Goal: Check status: Check status

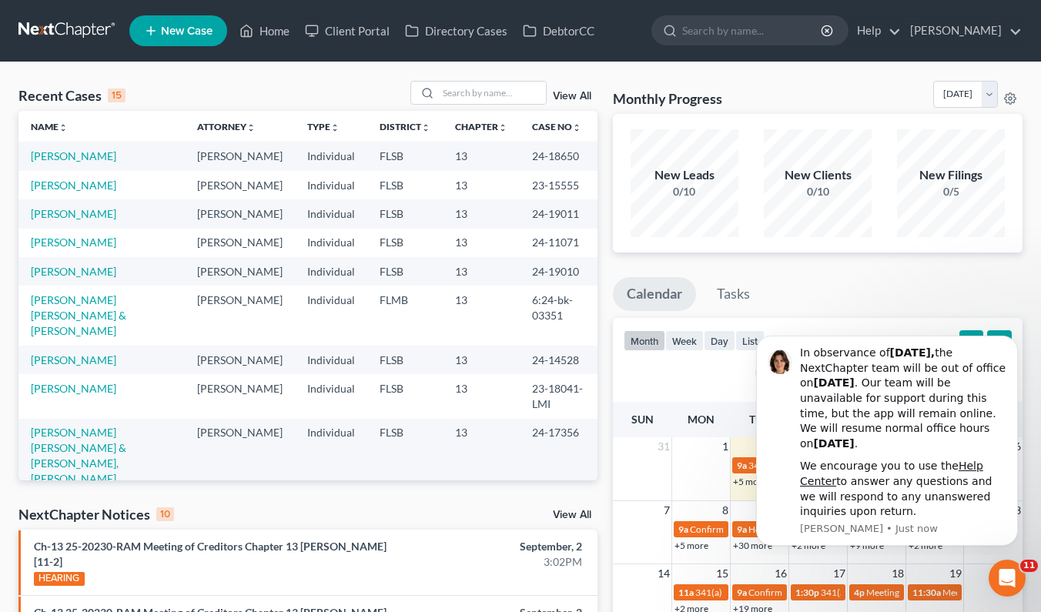
scroll to position [152, 0]
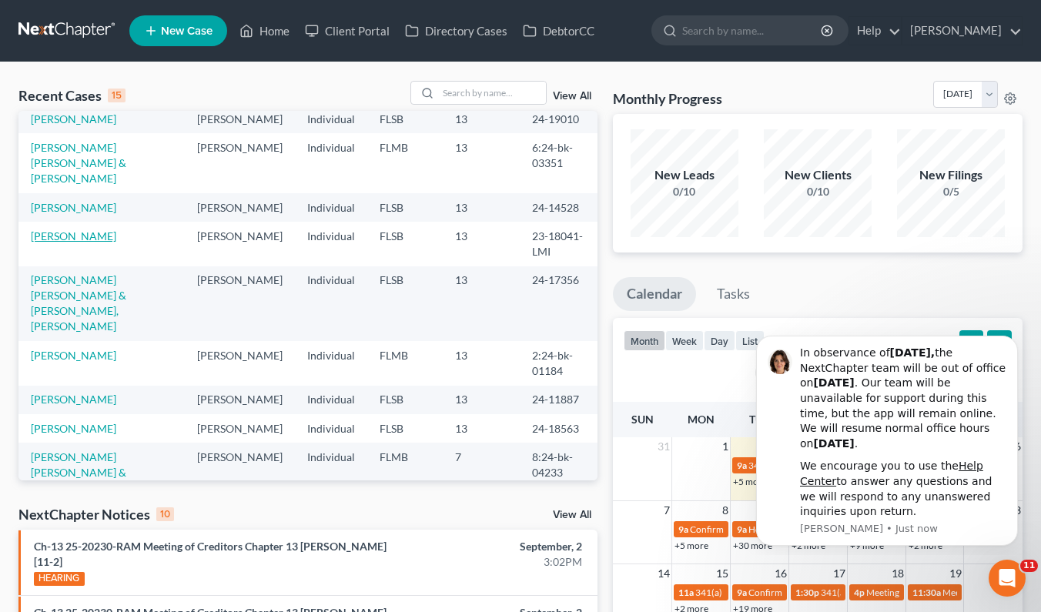
click at [62, 242] on link "[PERSON_NAME]" at bounding box center [73, 235] width 85 height 13
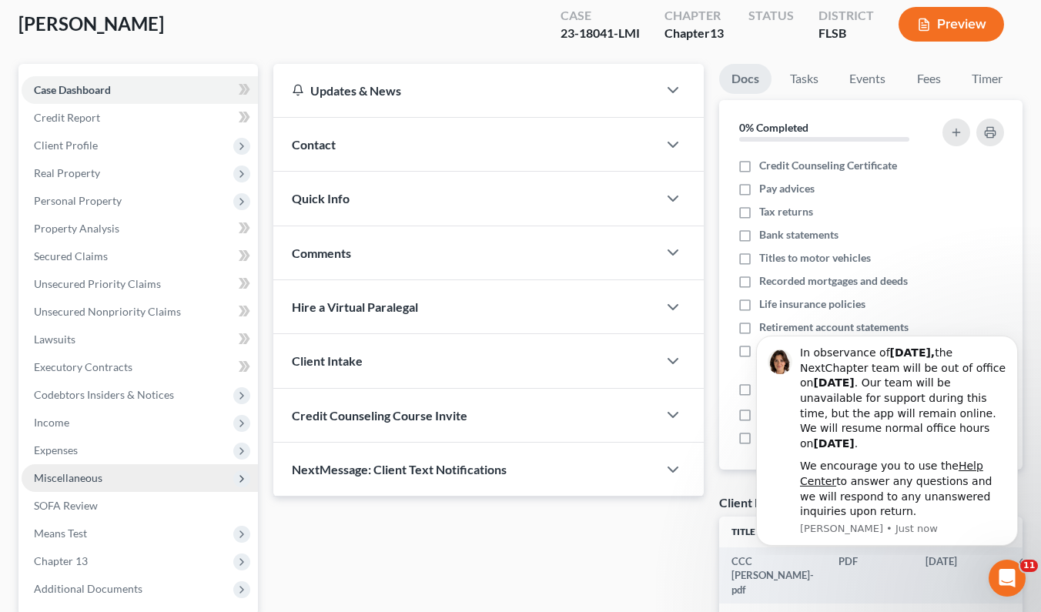
scroll to position [163, 0]
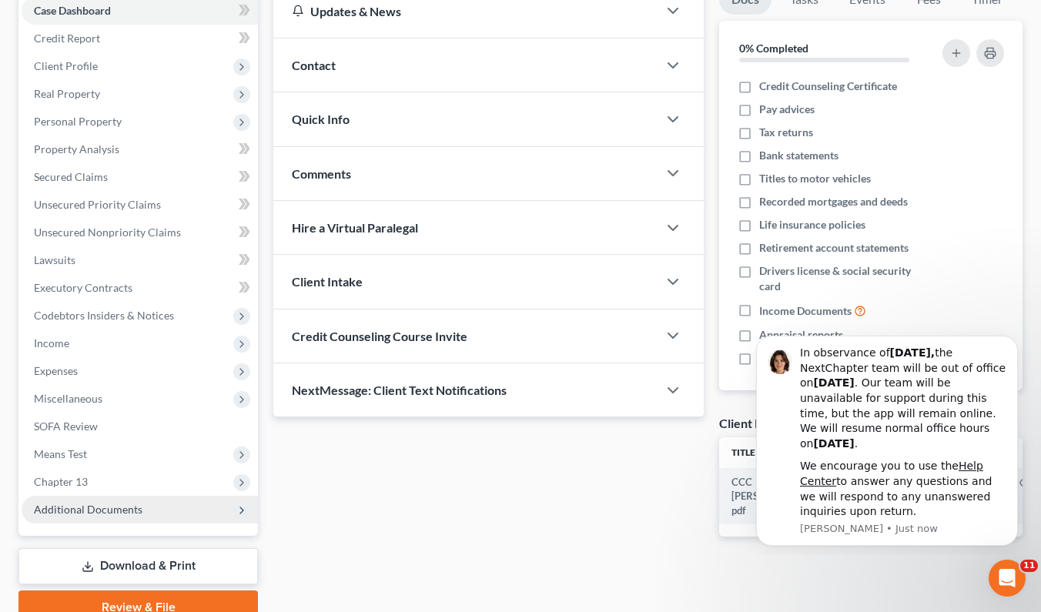
click at [82, 520] on span "Additional Documents" at bounding box center [140, 510] width 236 height 28
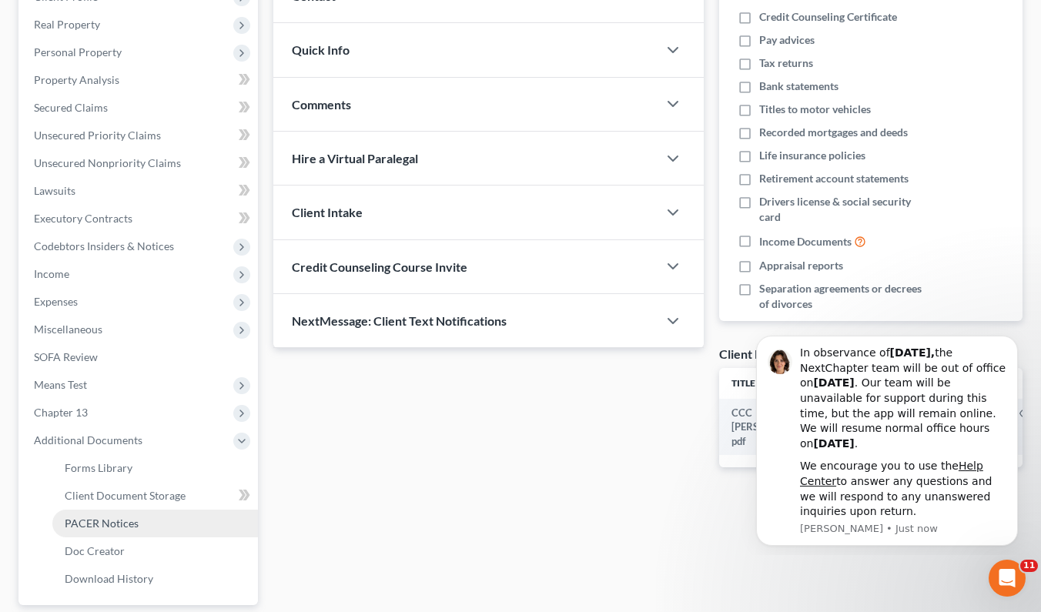
click at [102, 525] on span "PACER Notices" at bounding box center [102, 523] width 74 height 13
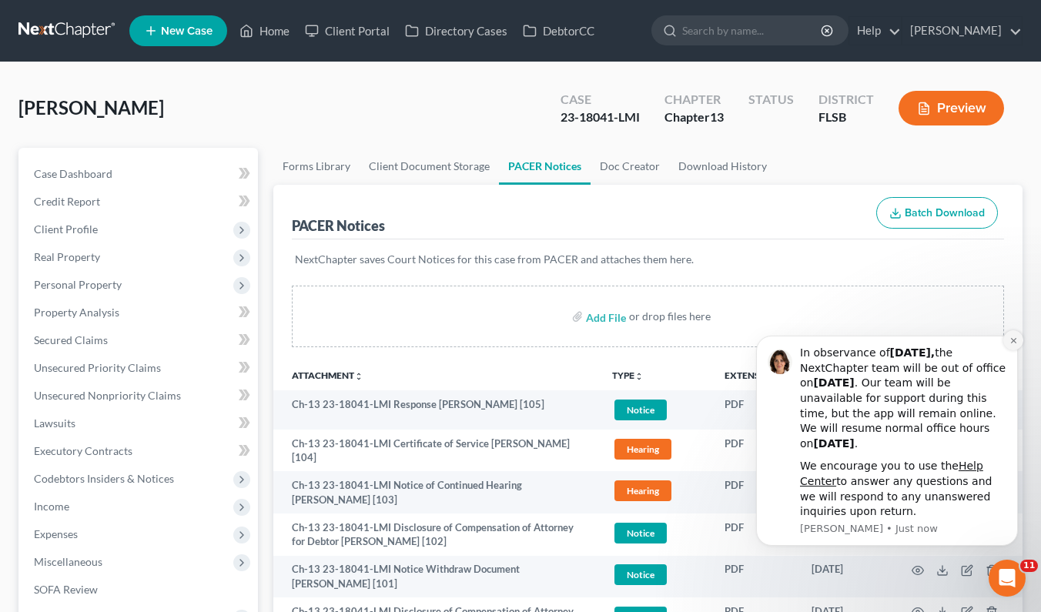
click at [1010, 341] on icon "Dismiss notification" at bounding box center [1013, 340] width 8 height 8
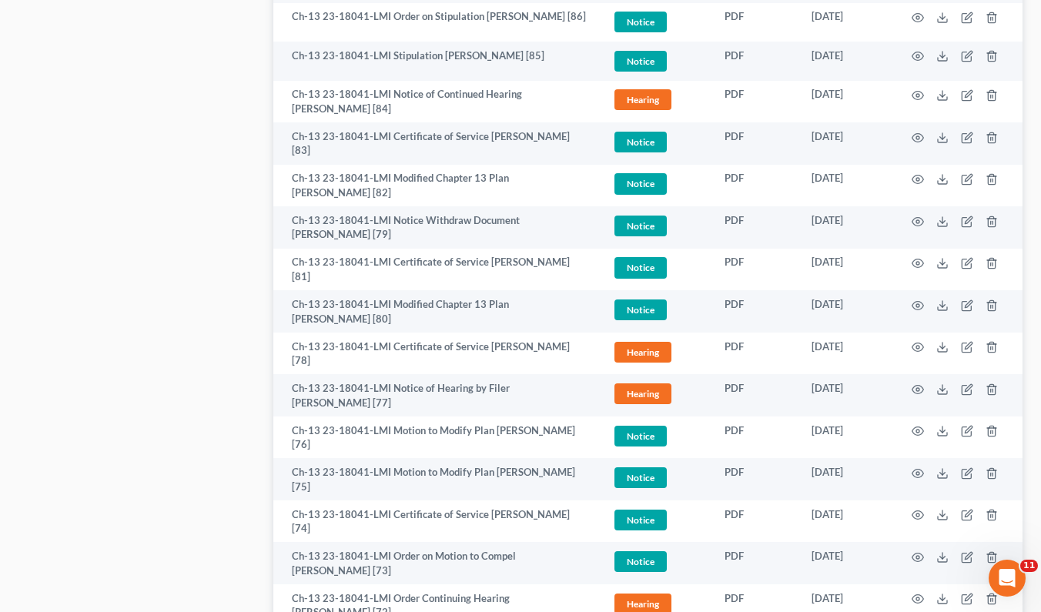
scroll to position [1128, 0]
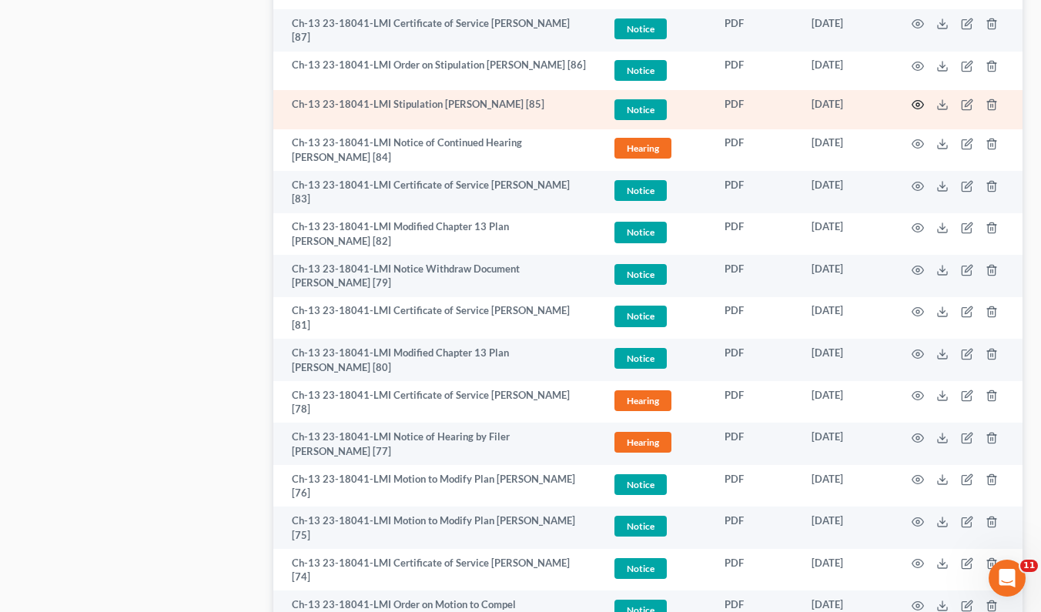
click at [923, 99] on icon "button" at bounding box center [917, 105] width 12 height 12
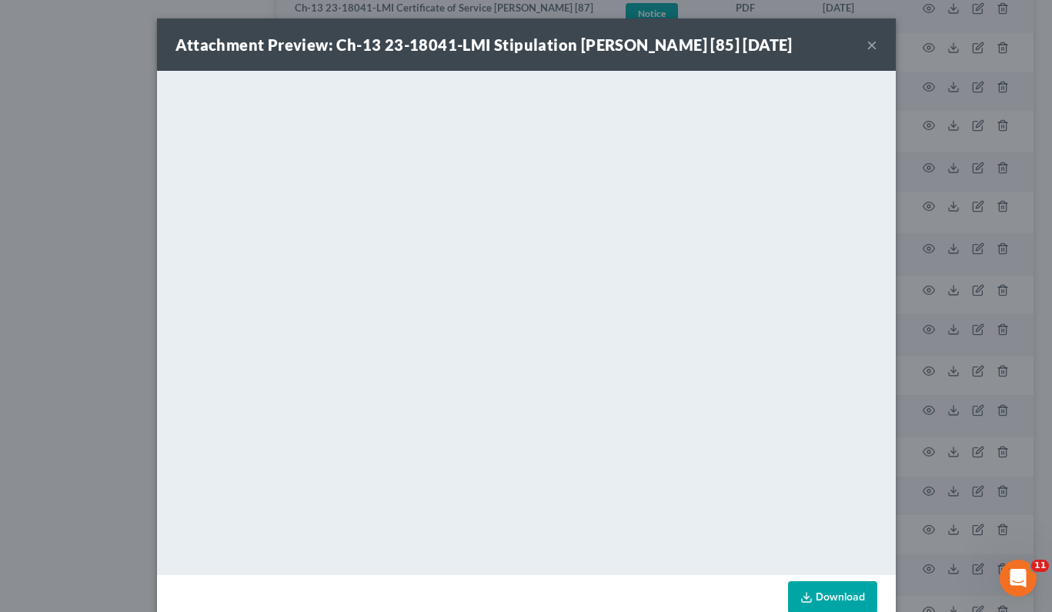
click at [867, 45] on button "×" at bounding box center [872, 44] width 11 height 18
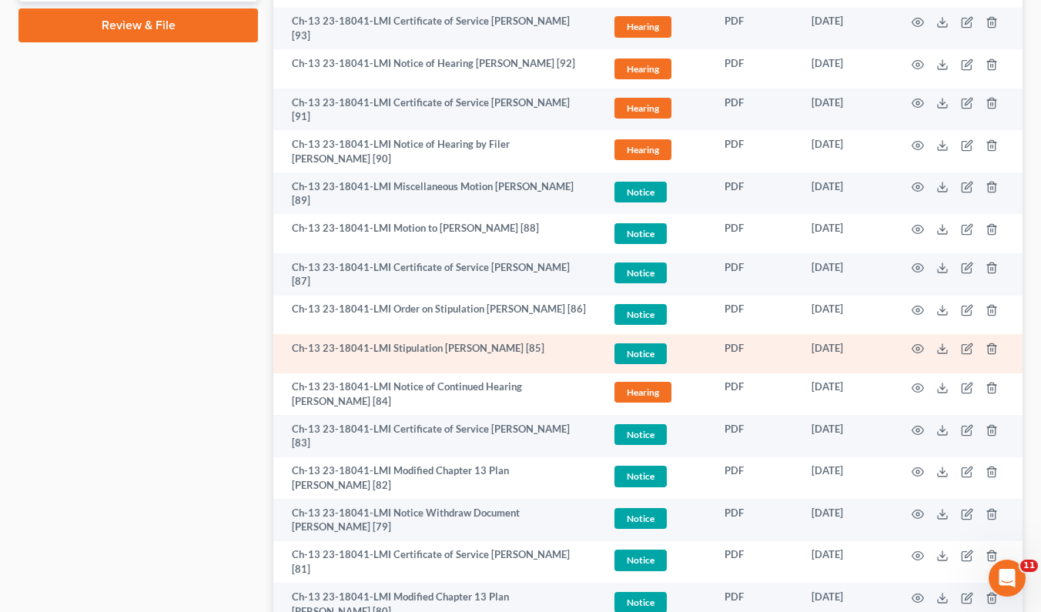
scroll to position [874, 0]
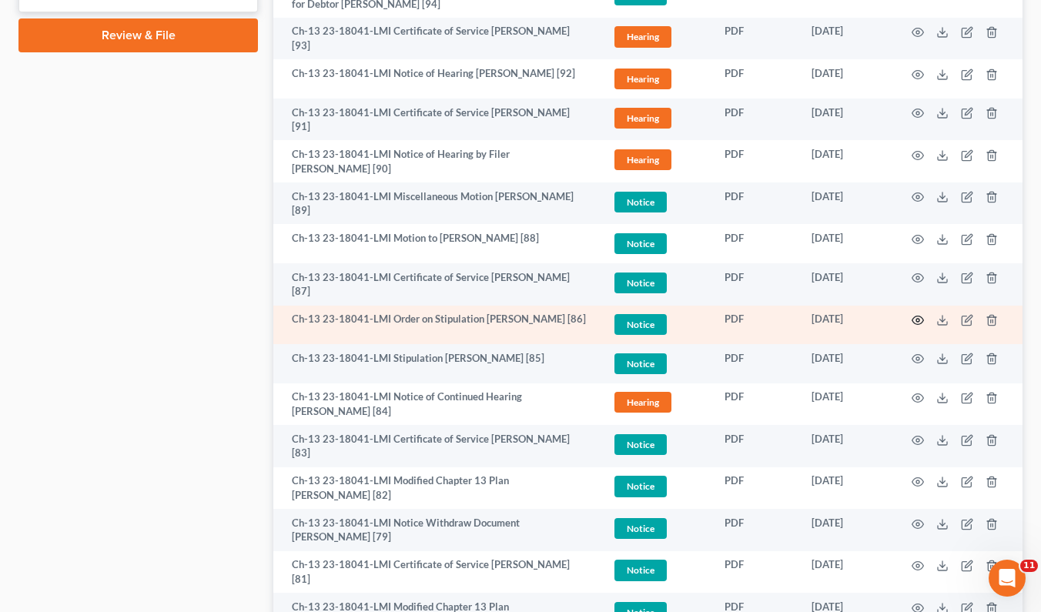
click at [920, 314] on icon "button" at bounding box center [917, 320] width 12 height 12
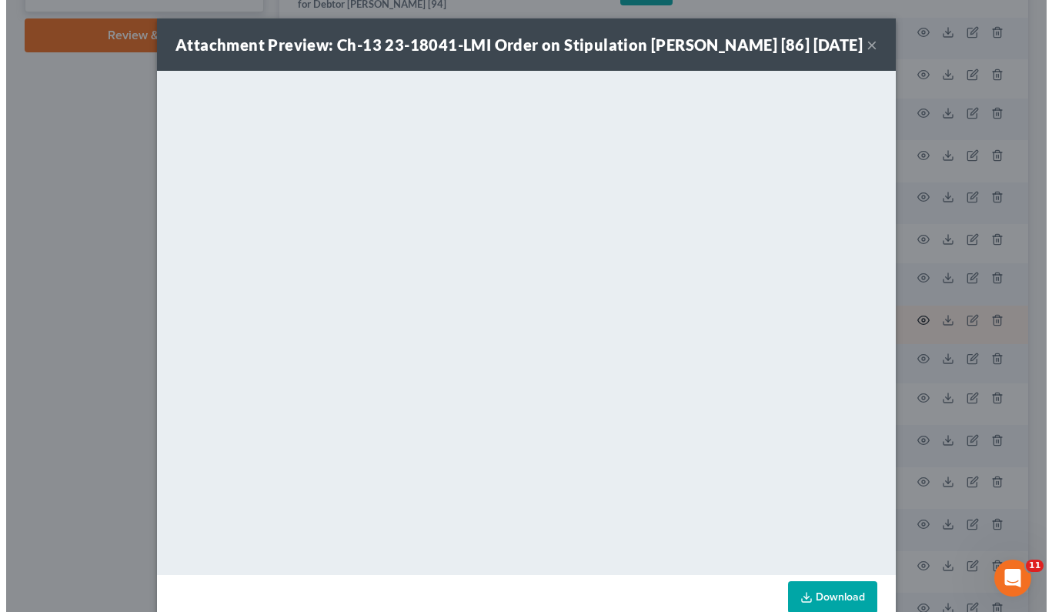
scroll to position [864, 0]
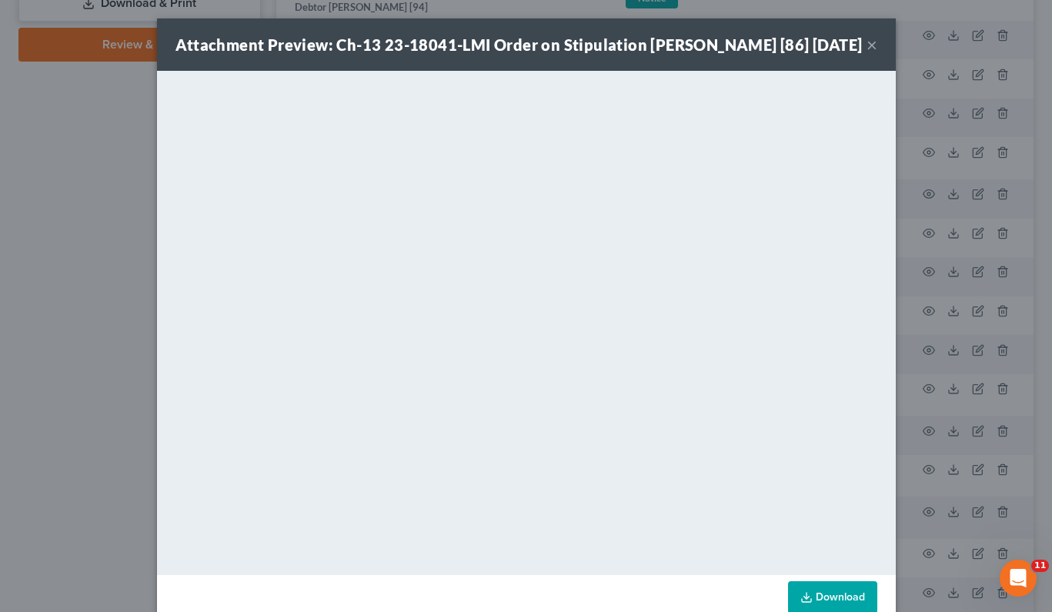
click at [871, 55] on div "Attachment Preview: Ch-13 23-18041-LMI Order on Stipulation [PERSON_NAME] [86] …" at bounding box center [526, 44] width 739 height 52
click at [867, 54] on button "×" at bounding box center [872, 44] width 11 height 18
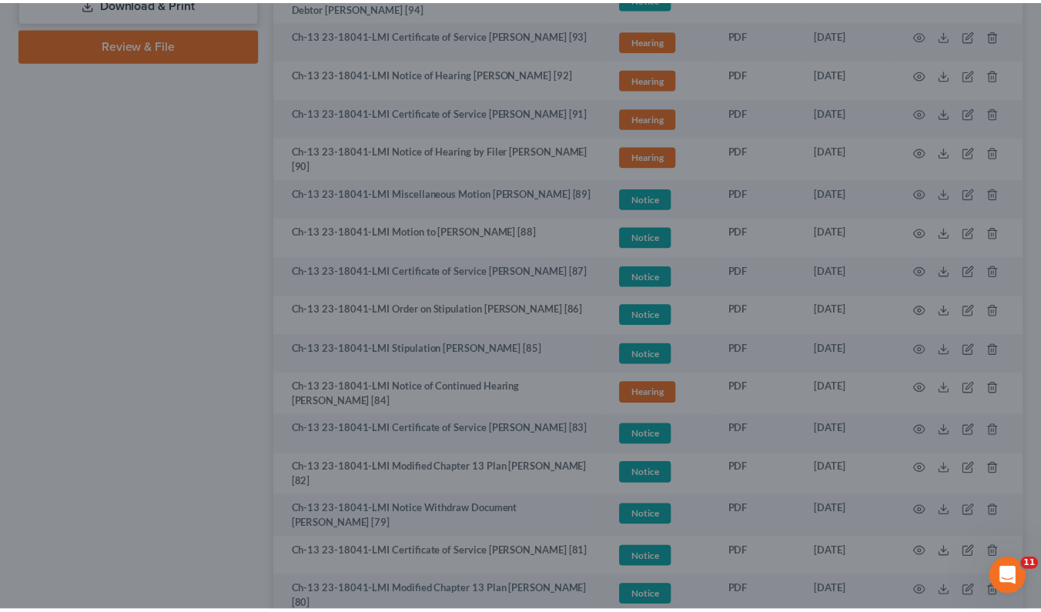
scroll to position [874, 0]
